Goal: Task Accomplishment & Management: Use online tool/utility

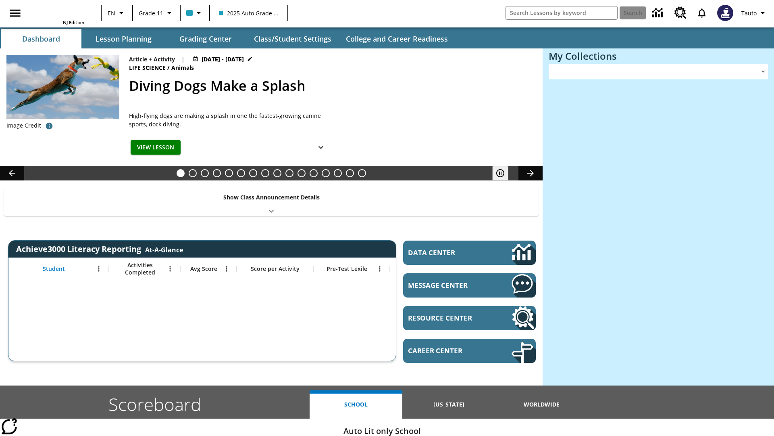
type input "-1"
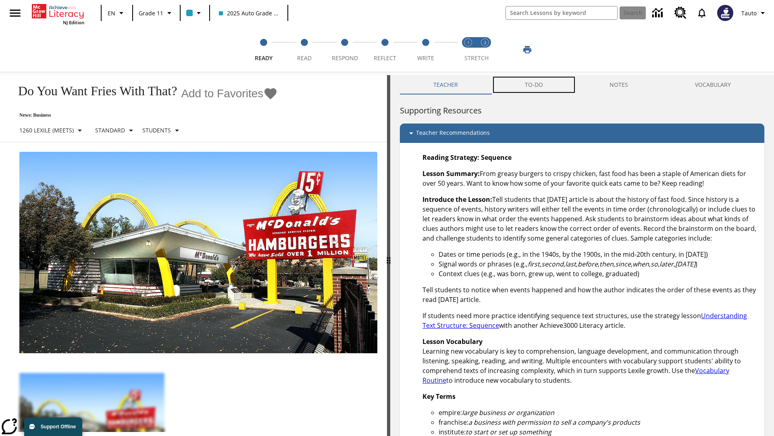
click at [534, 85] on button "TO-DO" at bounding box center [534, 84] width 85 height 19
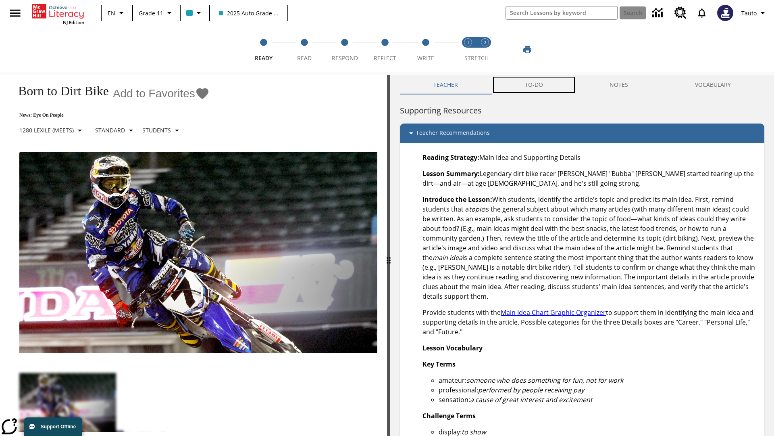
click at [534, 85] on button "TO-DO" at bounding box center [534, 84] width 85 height 19
